Goal: Find specific page/section: Find specific page/section

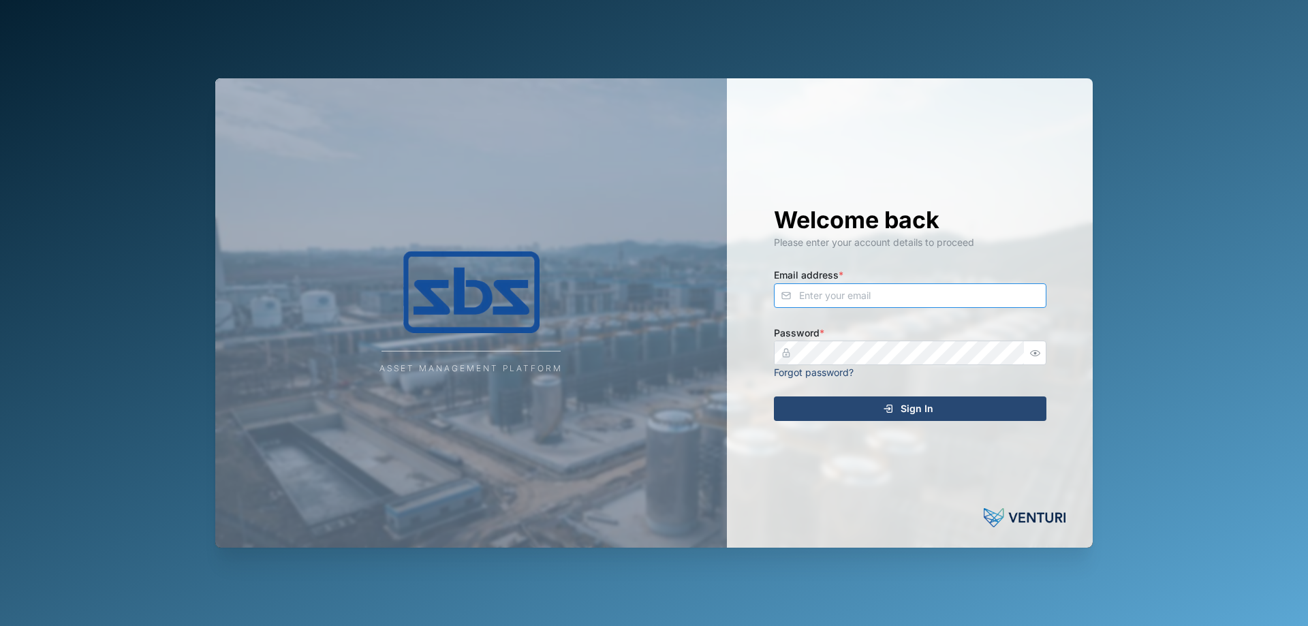
click at [927, 292] on input "Email address *" at bounding box center [910, 295] width 273 height 25
type input "[PERSON_NAME][EMAIL_ADDRESS][DOMAIN_NAME]"
click at [917, 417] on span "Sign In" at bounding box center [917, 408] width 33 height 23
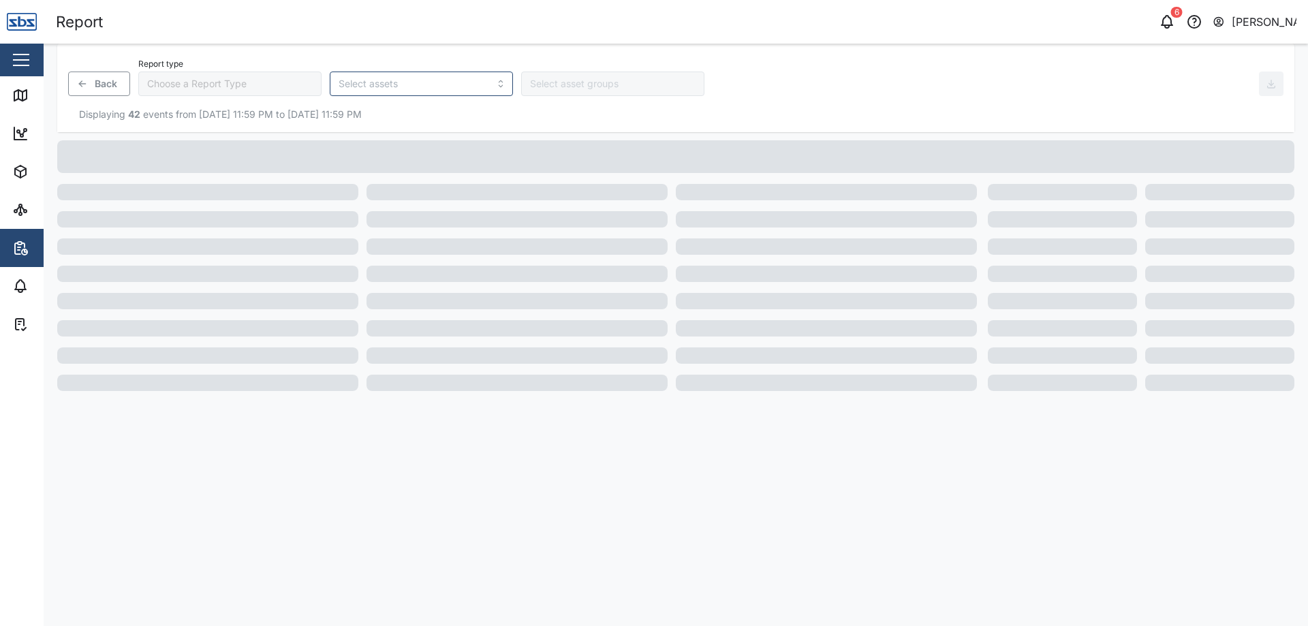
type input "Trip History"
click at [31, 100] on div "Map" at bounding box center [39, 95] width 54 height 16
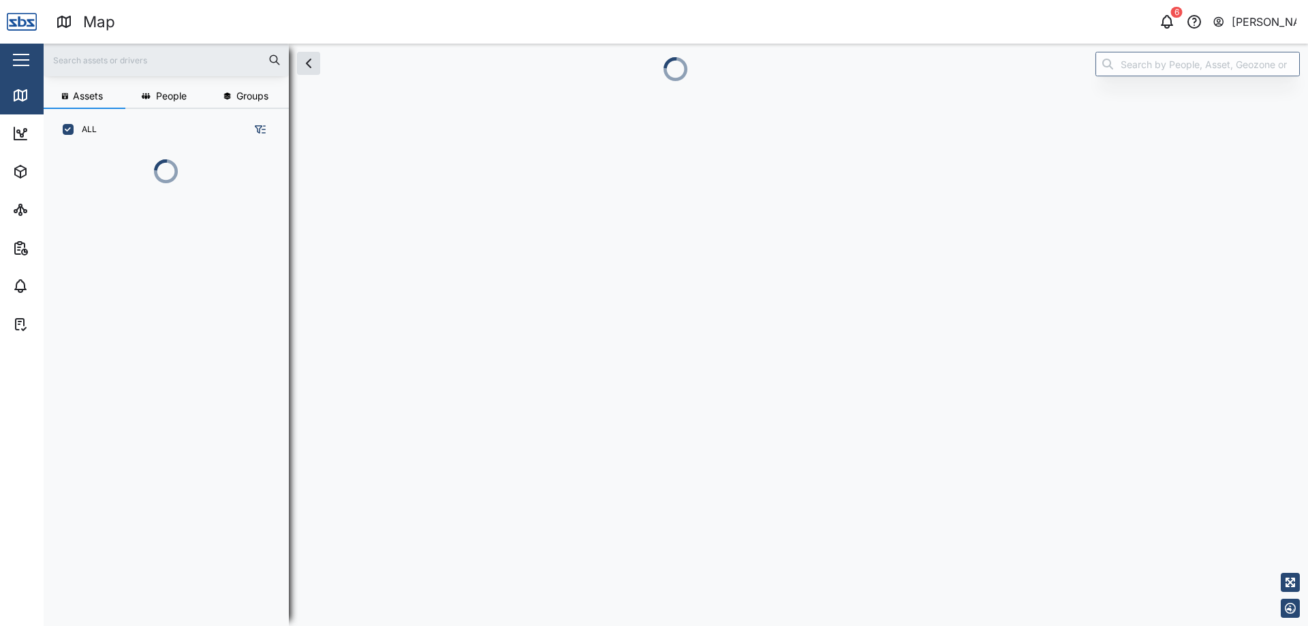
scroll to position [11, 11]
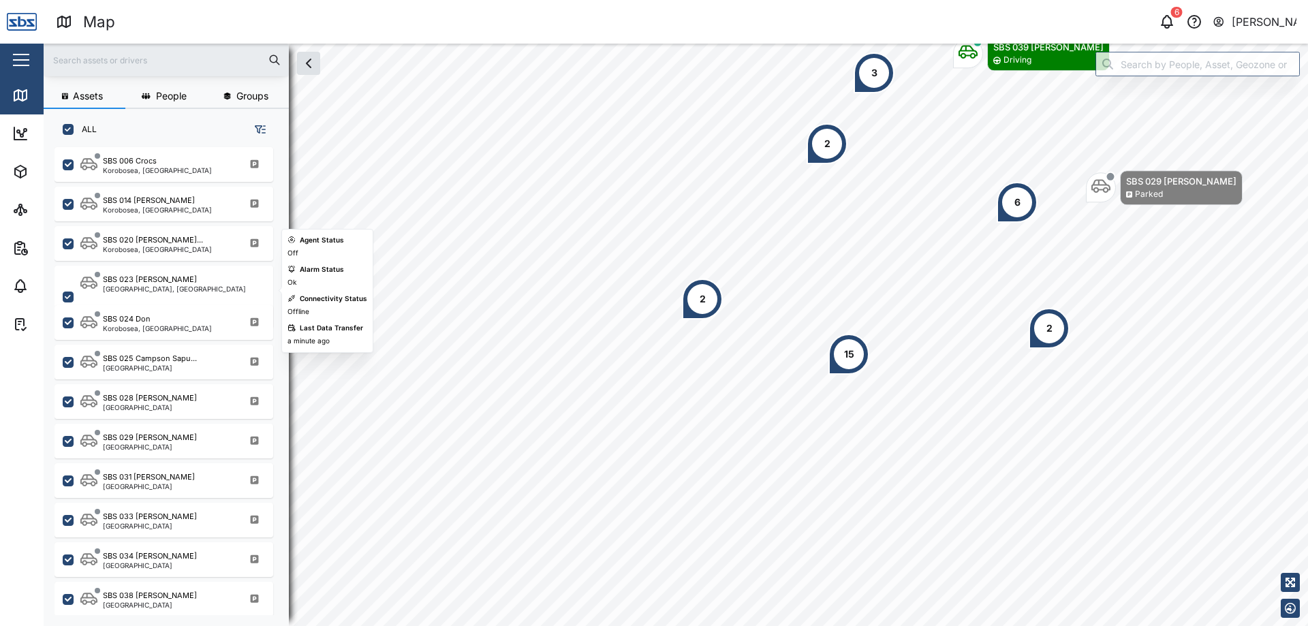
scroll to position [1348, 0]
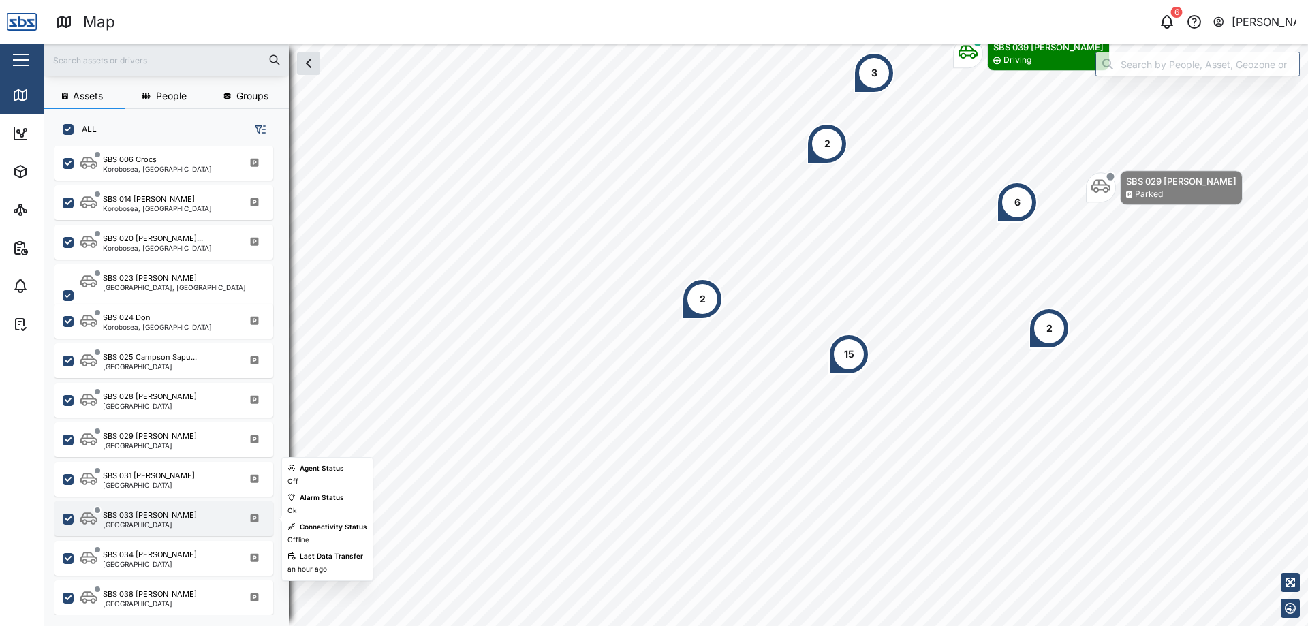
click at [202, 506] on div "SBS 033 [PERSON_NAME][GEOGRAPHIC_DATA]" at bounding box center [164, 518] width 219 height 35
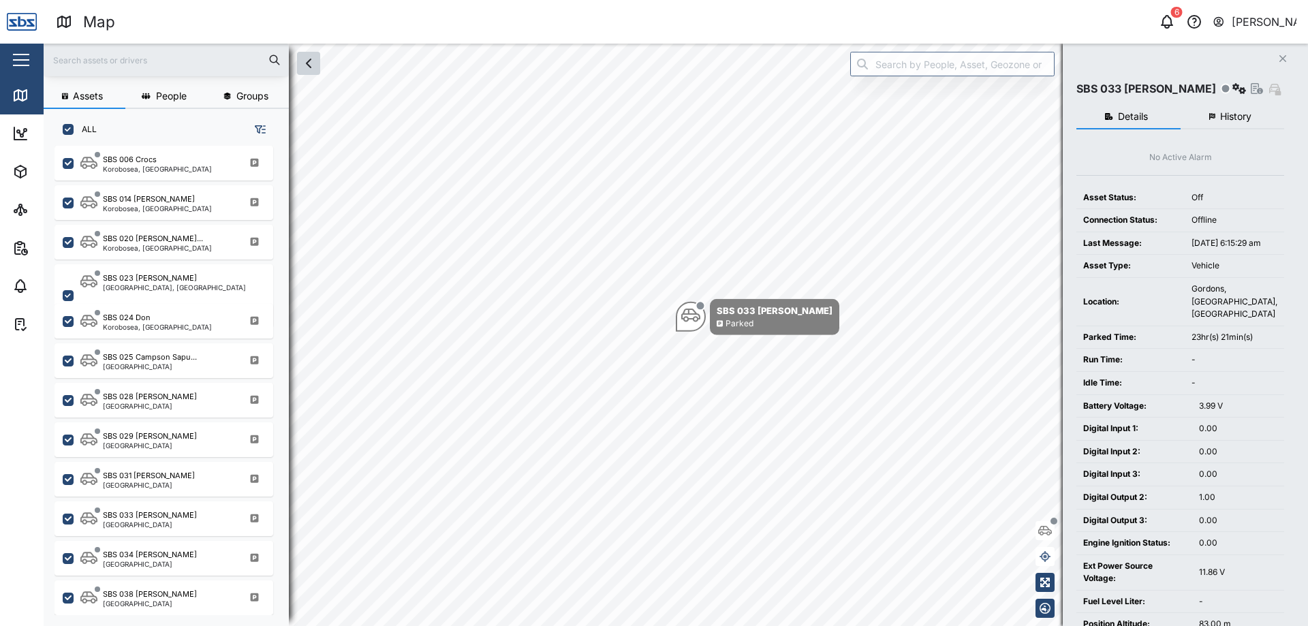
click at [315, 65] on icon "button" at bounding box center [308, 63] width 16 height 16
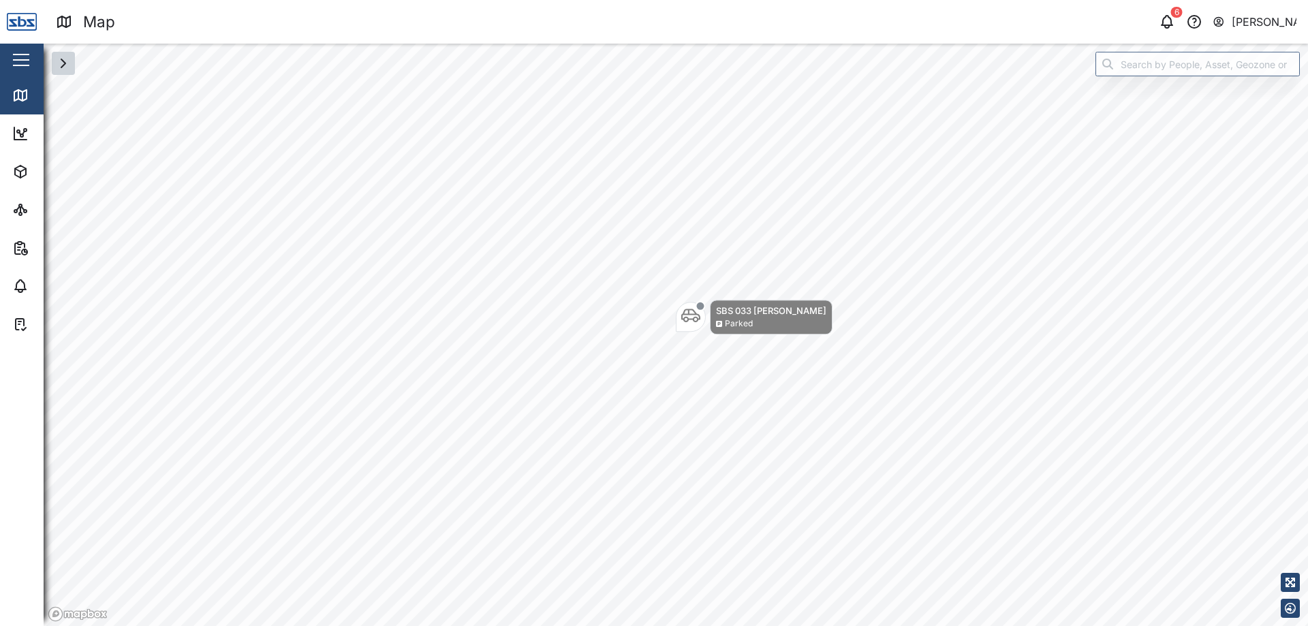
click at [73, 72] on button "button" at bounding box center [63, 63] width 23 height 23
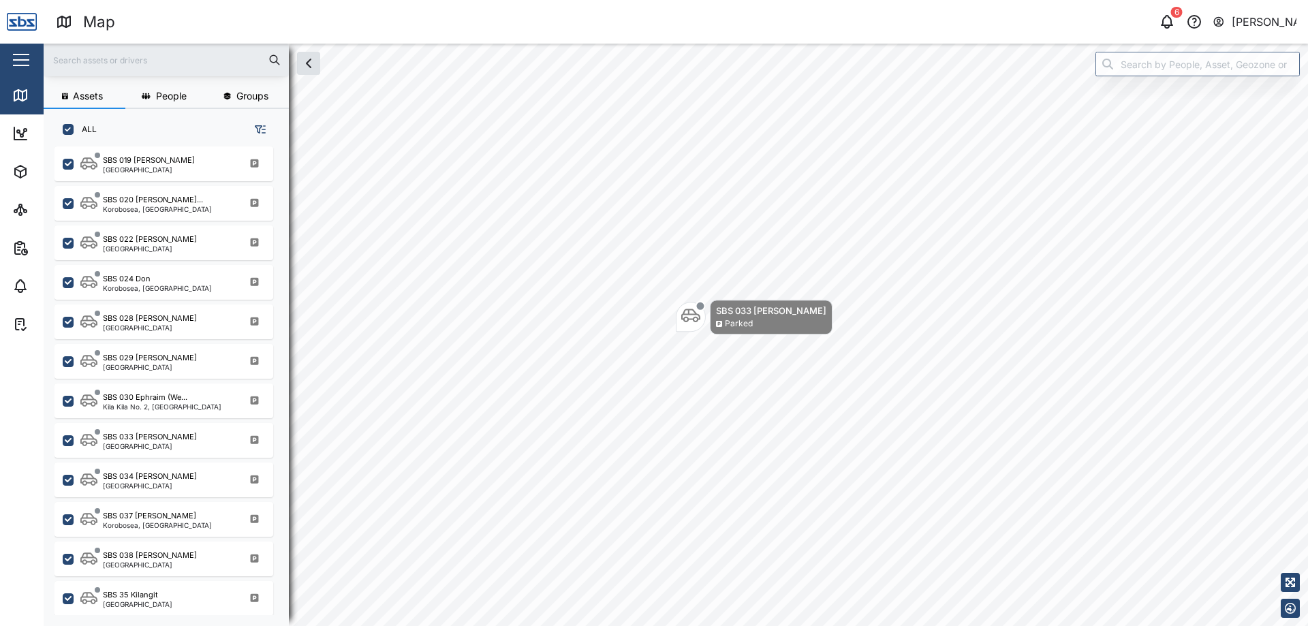
scroll to position [1348, 0]
click at [153, 469] on div "SBS 034 [PERSON_NAME] [GEOGRAPHIC_DATA]" at bounding box center [164, 479] width 219 height 35
